Goal: Transaction & Acquisition: Purchase product/service

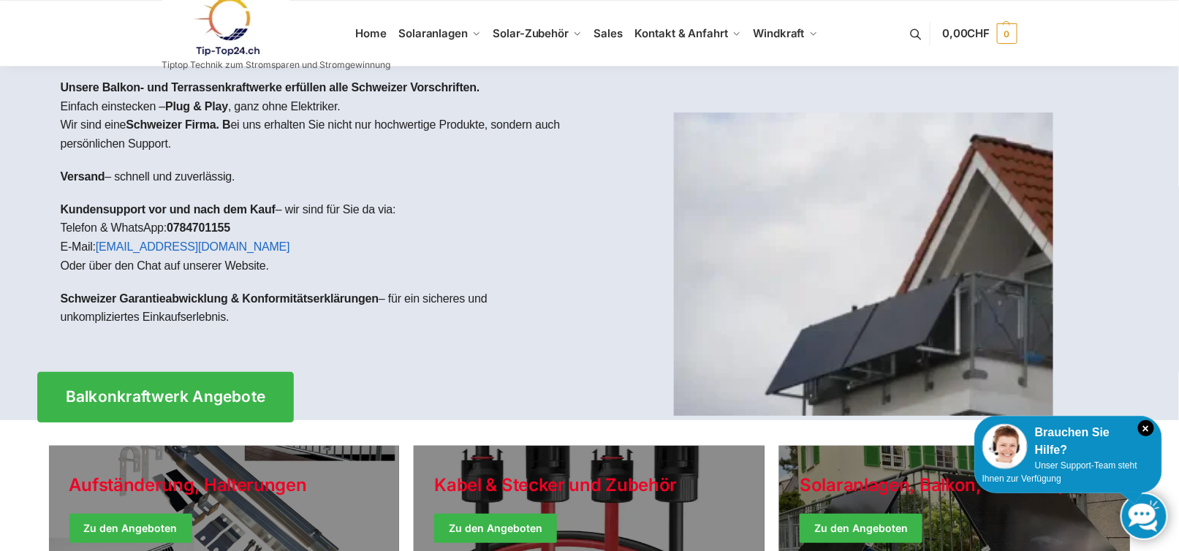
click at [238, 380] on link "Balkonkraftwerk Angebote" at bounding box center [165, 397] width 257 height 50
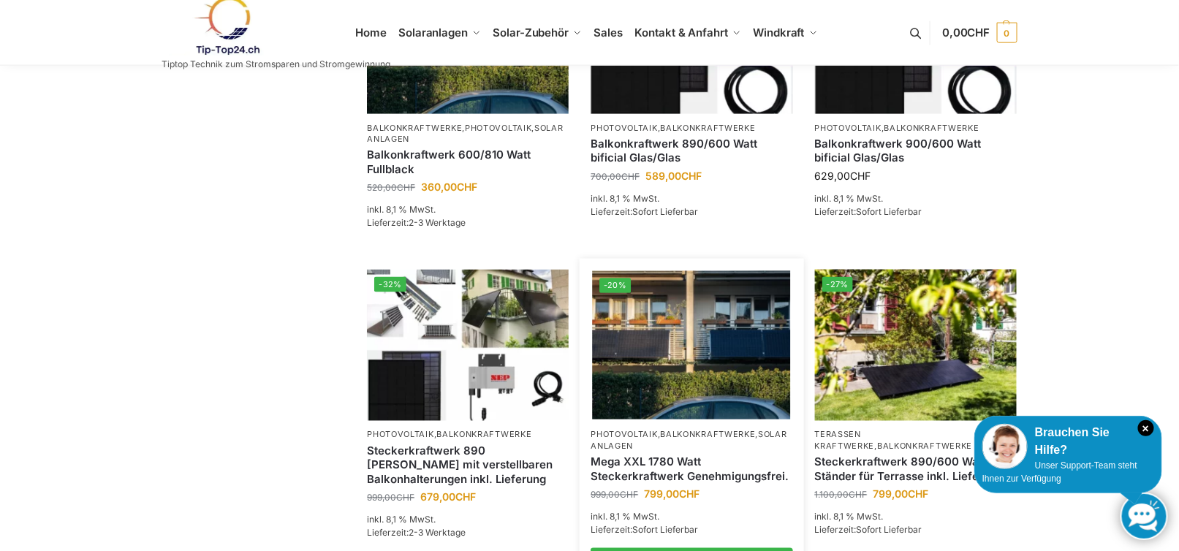
scroll to position [658, 0]
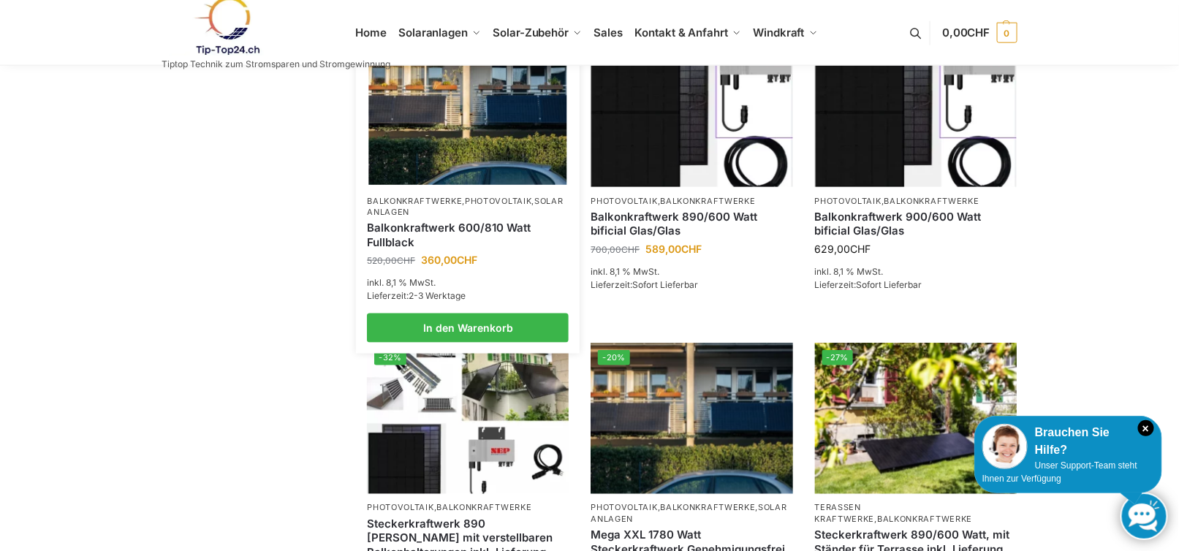
click at [468, 266] on span "CHF" at bounding box center [467, 260] width 20 height 12
click at [474, 249] on link "Balkonkraftwerk 600/810 Watt Fullblack" at bounding box center [468, 235] width 202 height 29
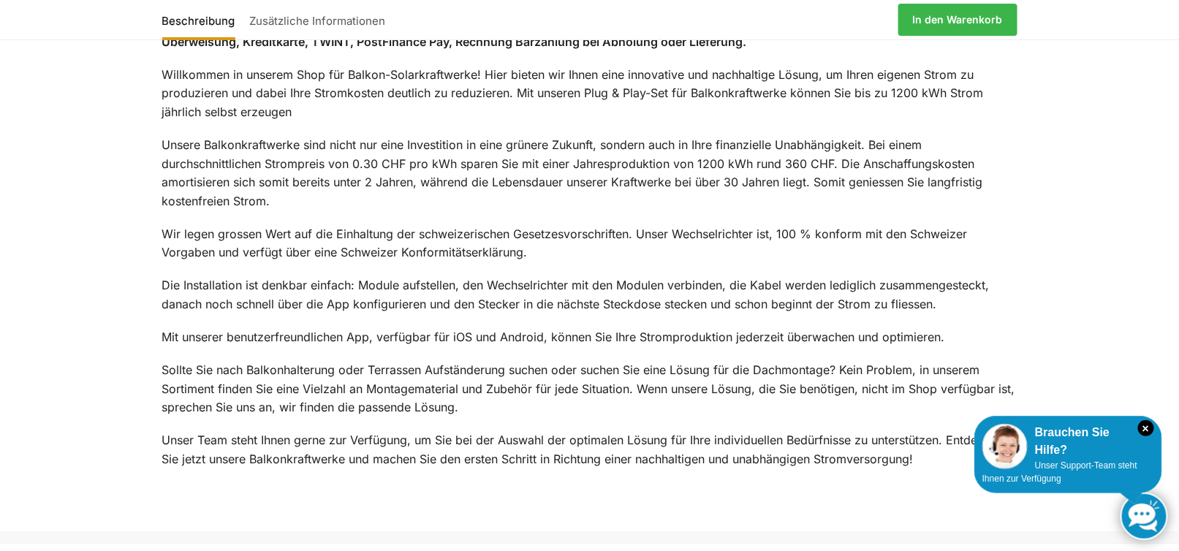
scroll to position [1754, 0]
